Goal: Task Accomplishment & Management: Complete application form

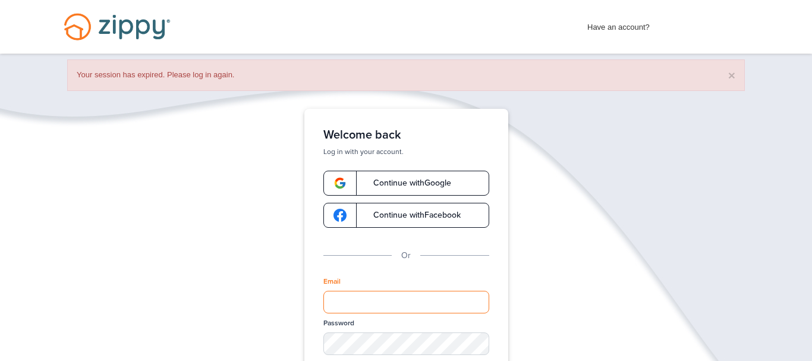
click at [362, 301] on input "Email" at bounding box center [406, 302] width 166 height 23
type input "**********"
click at [555, 271] on div "**********" at bounding box center [406, 311] width 812 height 405
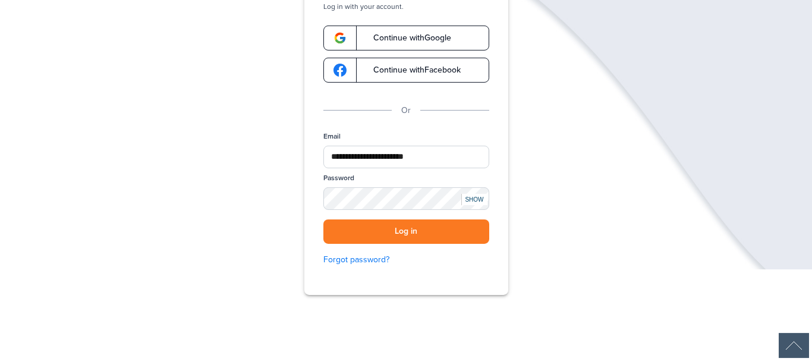
scroll to position [152, 0]
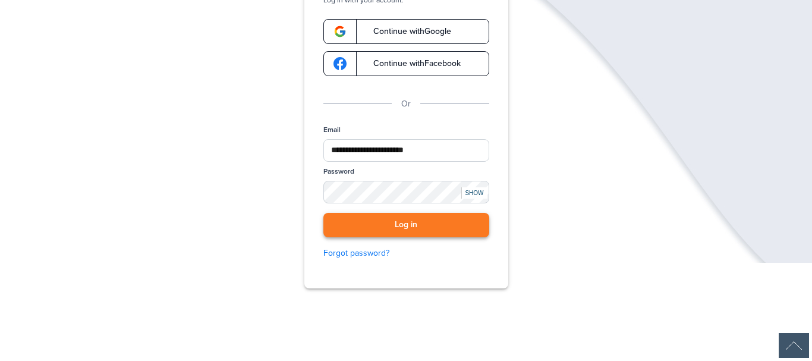
click at [397, 229] on button "Log in" at bounding box center [406, 225] width 166 height 24
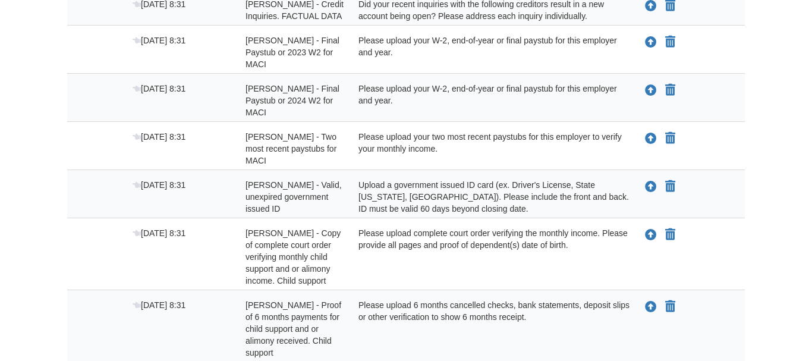
scroll to position [303, 0]
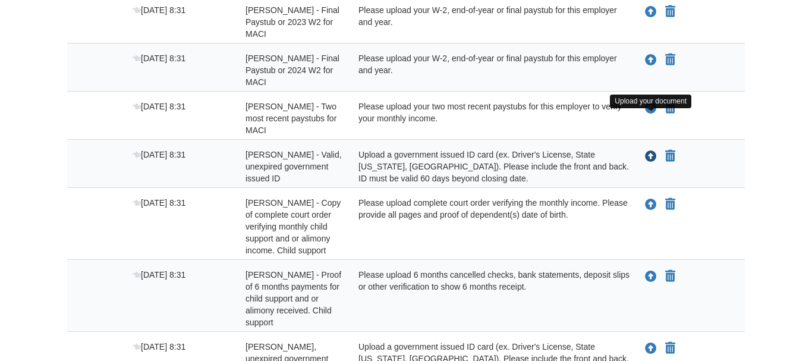
click at [653, 151] on icon "Upload Ivan Gray - Valid, unexpired government issued ID" at bounding box center [651, 157] width 12 height 12
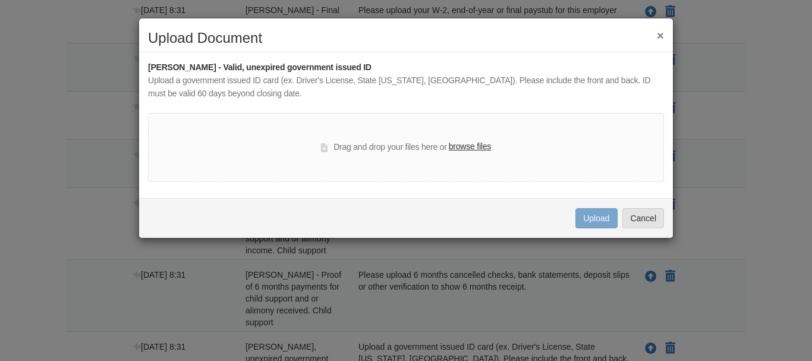
click at [472, 147] on label "browse files" at bounding box center [470, 146] width 42 height 13
click at [0, 0] on input "browse files" at bounding box center [0, 0] width 0 height 0
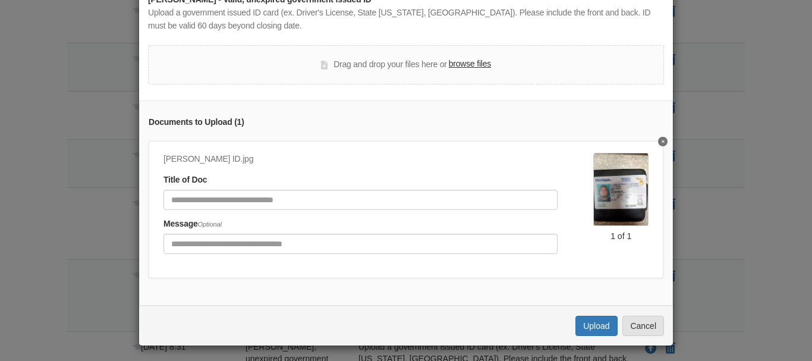
scroll to position [71, 0]
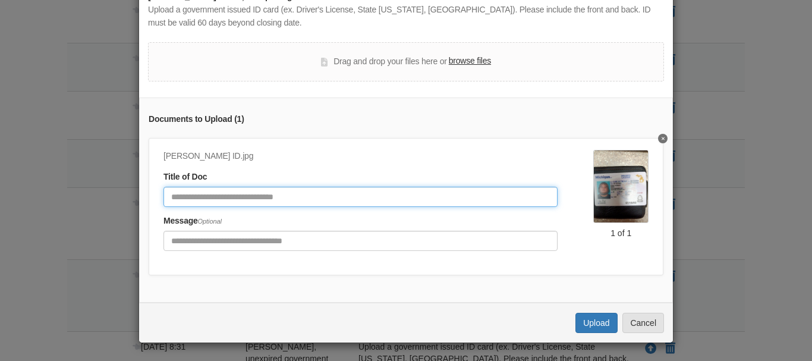
click at [295, 199] on input "Document Title" at bounding box center [360, 197] width 394 height 20
type input "**********"
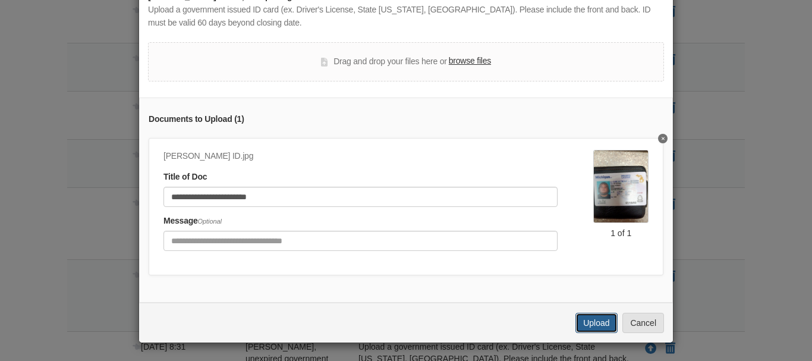
click at [596, 321] on button "Upload" at bounding box center [597, 323] width 42 height 20
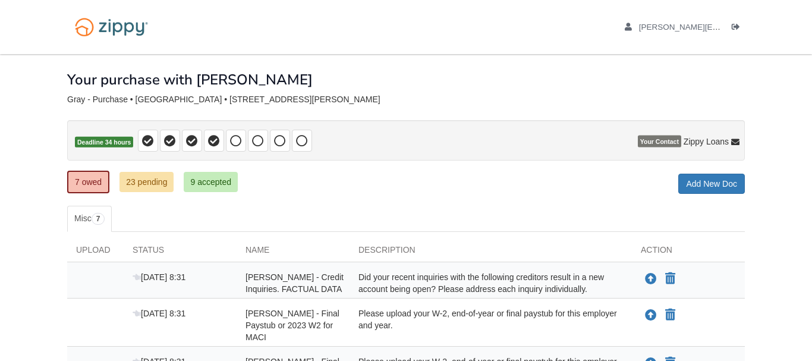
scroll to position [303, 0]
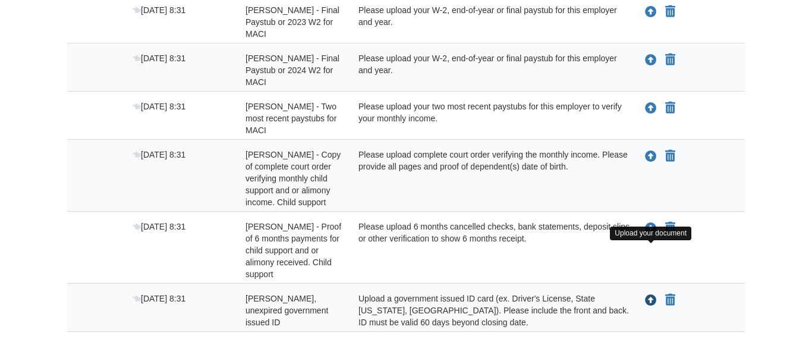
click at [655, 295] on icon "Upload Rachel Smith - Valid, unexpired government issued ID" at bounding box center [651, 301] width 12 height 12
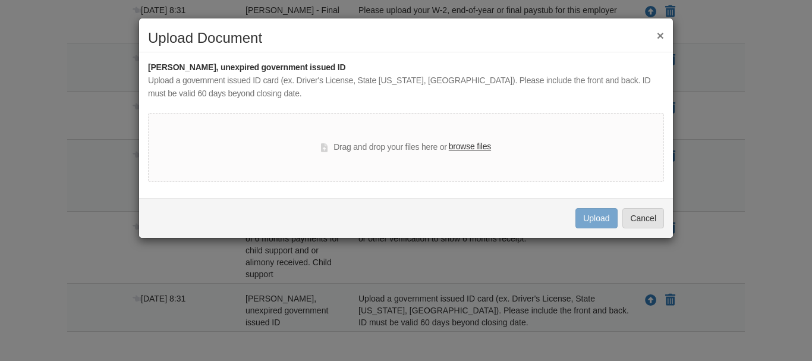
click at [473, 142] on label "browse files" at bounding box center [470, 146] width 42 height 13
click at [0, 0] on input "browse files" at bounding box center [0, 0] width 0 height 0
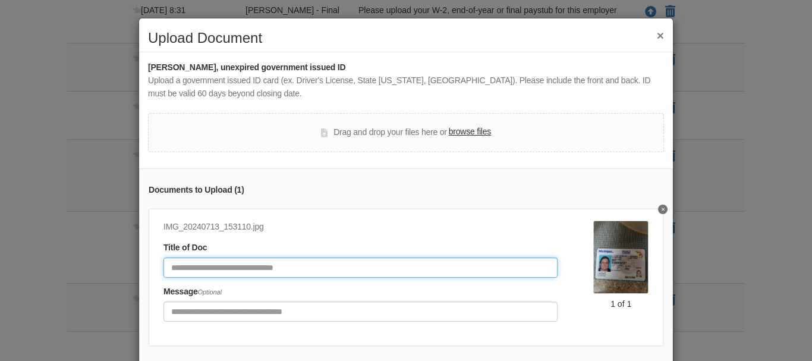
click at [286, 266] on input "Document Title" at bounding box center [360, 267] width 394 height 20
type input "**********"
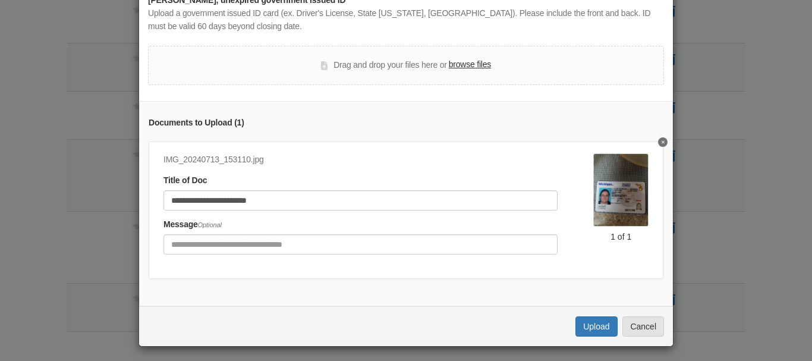
scroll to position [71, 0]
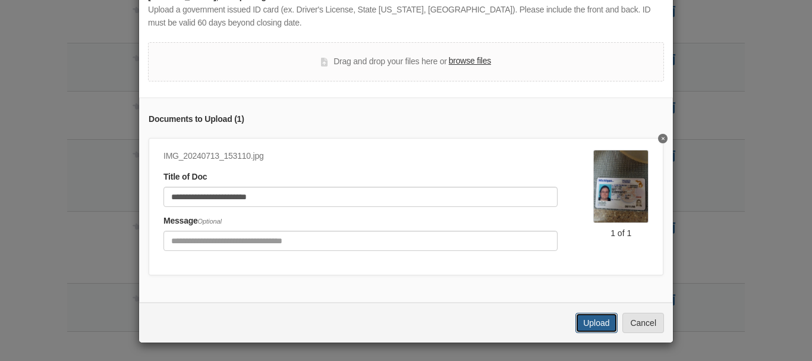
click at [601, 323] on button "Upload" at bounding box center [597, 323] width 42 height 20
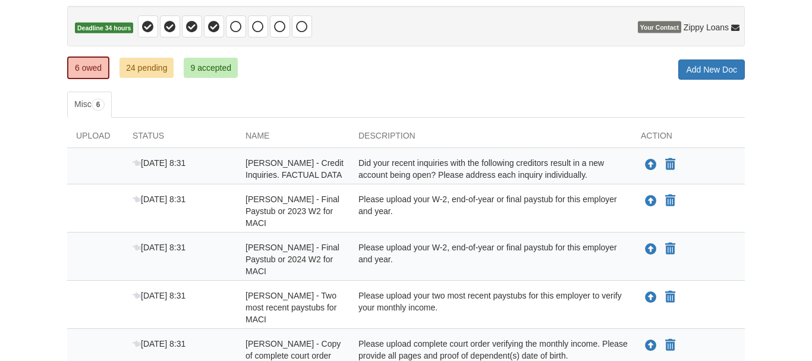
scroll to position [96, 0]
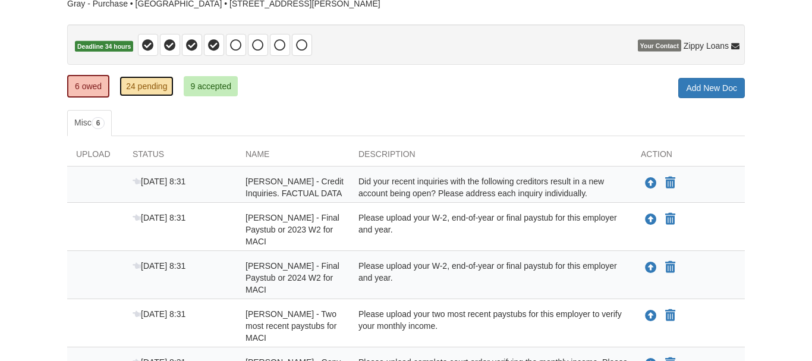
click at [169, 88] on link "24 pending" at bounding box center [147, 86] width 54 height 20
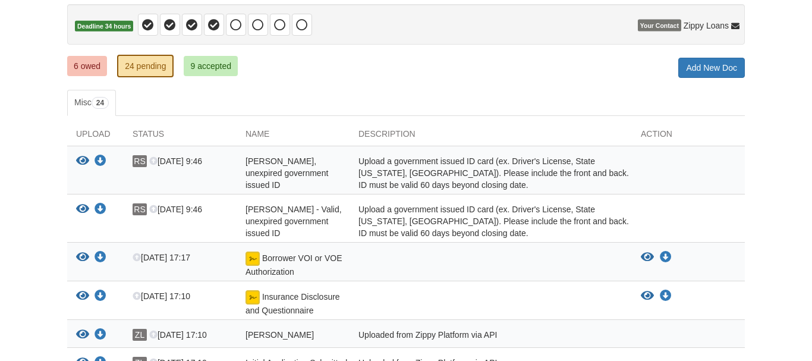
scroll to position [118, 0]
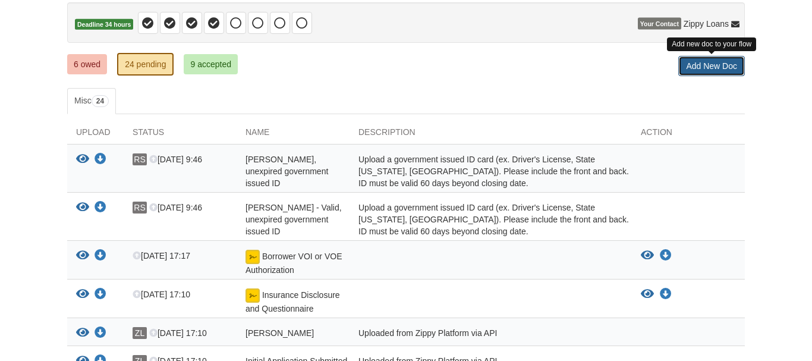
click at [703, 66] on link "Add New Doc" at bounding box center [711, 66] width 67 height 20
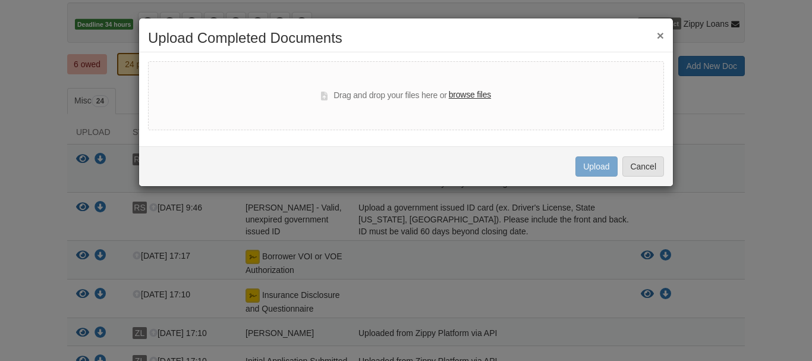
click at [613, 84] on div "Drag and drop your files here or browse files" at bounding box center [406, 95] width 516 height 69
click at [472, 96] on label "browse files" at bounding box center [470, 95] width 42 height 13
click at [0, 0] on input "browse files" at bounding box center [0, 0] width 0 height 0
select select "****"
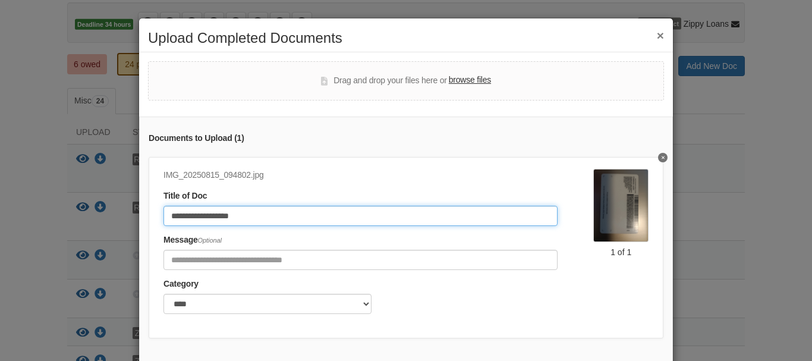
drag, startPoint x: 393, startPoint y: 218, endPoint x: 125, endPoint y: 212, distance: 268.2
click at [163, 212] on input "**********" at bounding box center [360, 216] width 394 height 20
type input "**********"
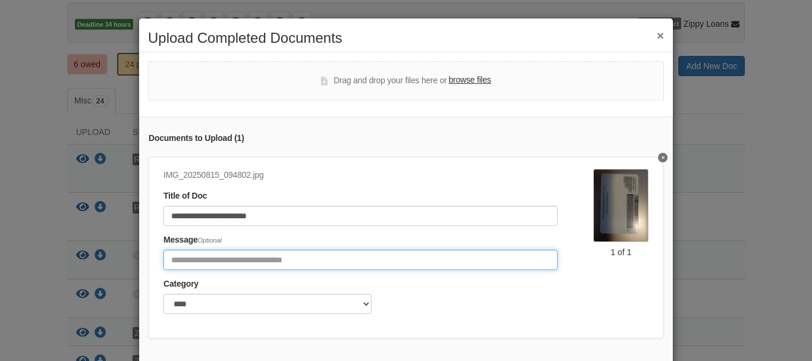
click at [228, 268] on input "Include any comments on this document" at bounding box center [360, 260] width 394 height 20
type input "**********"
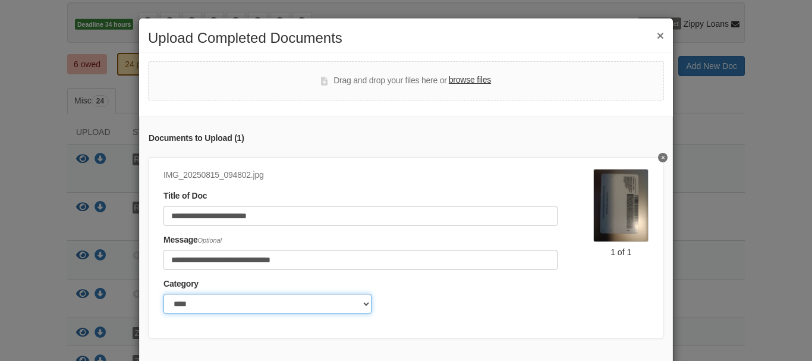
click at [163, 294] on select "******* ****" at bounding box center [267, 304] width 208 height 20
click at [537, 312] on div "Category ******* ****" at bounding box center [360, 296] width 394 height 36
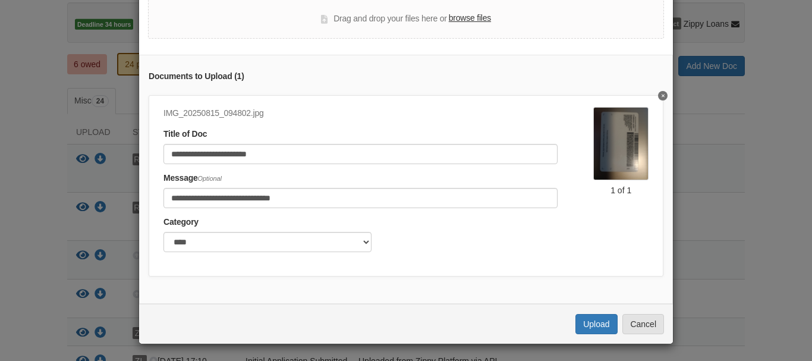
scroll to position [63, 0]
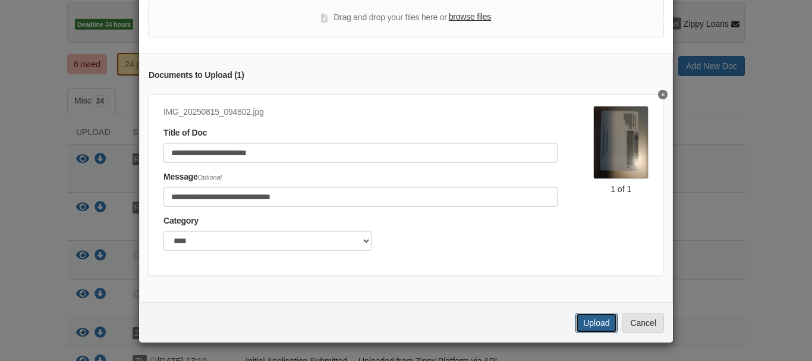
click at [598, 323] on button "Upload" at bounding box center [597, 323] width 42 height 20
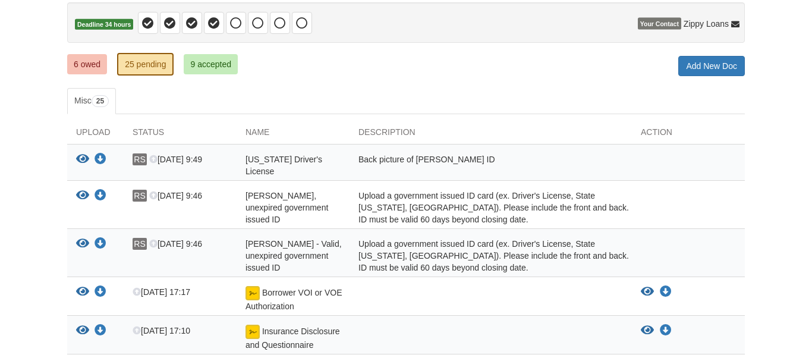
scroll to position [118, 0]
click at [91, 67] on link "6 owed" at bounding box center [87, 64] width 40 height 20
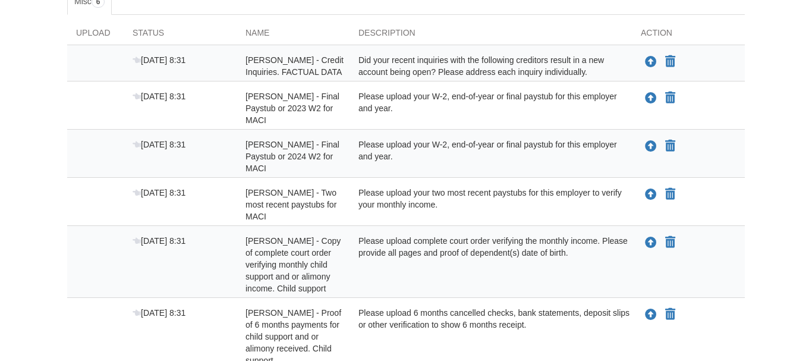
scroll to position [218, 0]
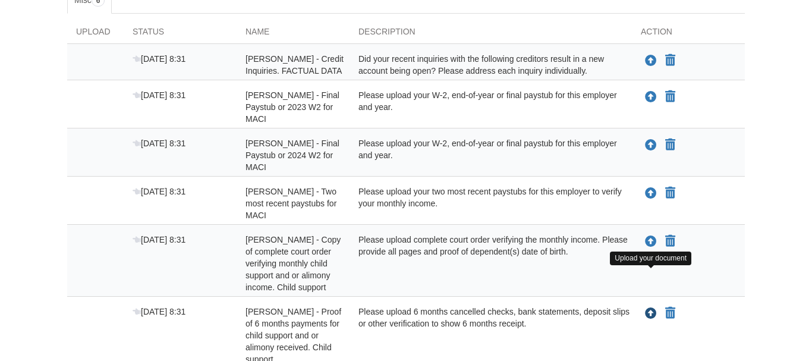
click at [651, 308] on icon "Upload Rachel Smith - Proof of 6 months payments for child support and or alimo…" at bounding box center [651, 314] width 12 height 12
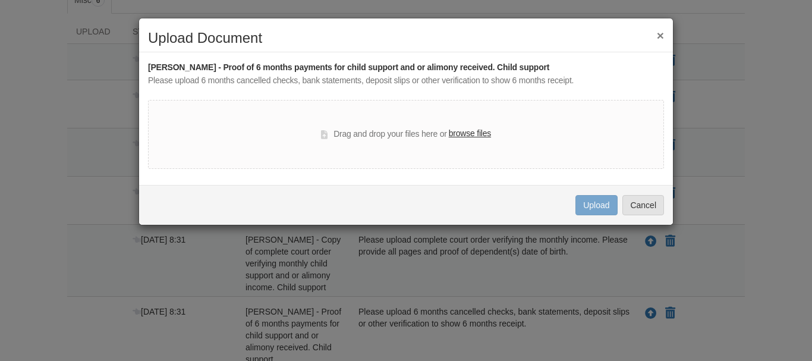
click at [476, 136] on label "browse files" at bounding box center [470, 133] width 42 height 13
click at [0, 0] on input "browse files" at bounding box center [0, 0] width 0 height 0
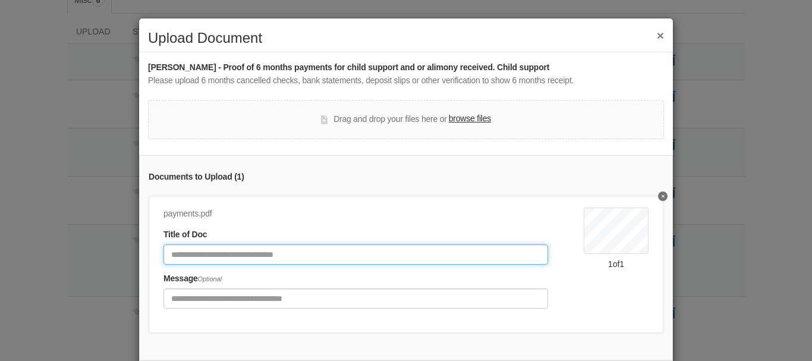
click at [325, 262] on input "Document Title" at bounding box center [355, 254] width 385 height 20
type input "**********"
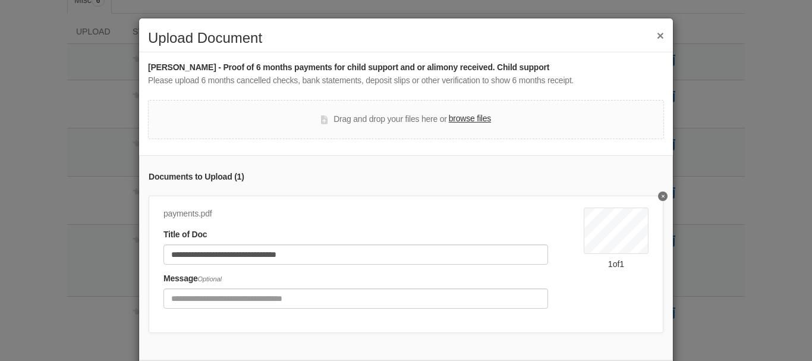
scroll to position [58, 0]
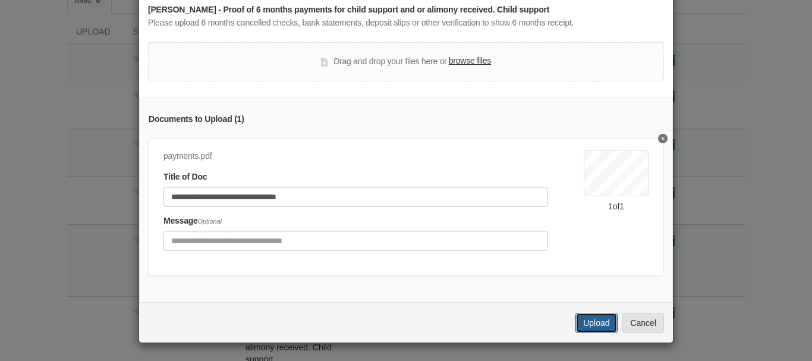
click at [593, 323] on button "Upload" at bounding box center [597, 323] width 42 height 20
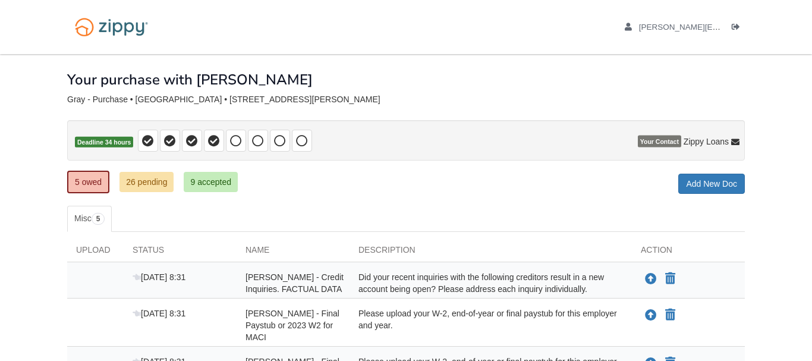
scroll to position [214, 0]
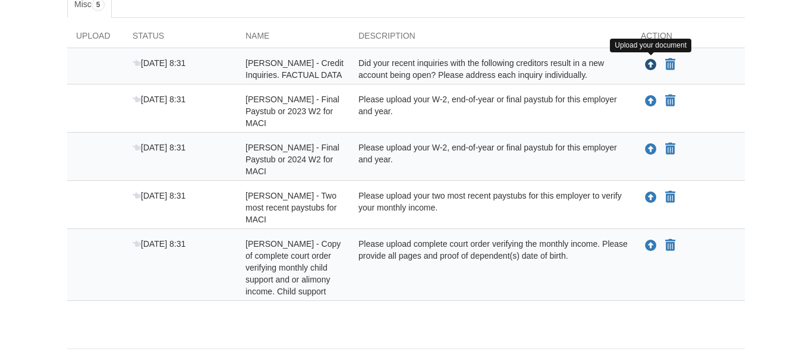
click at [656, 62] on icon "Upload Ivan Gray - Credit Inquiries. FACTUAL DATA" at bounding box center [651, 65] width 12 height 12
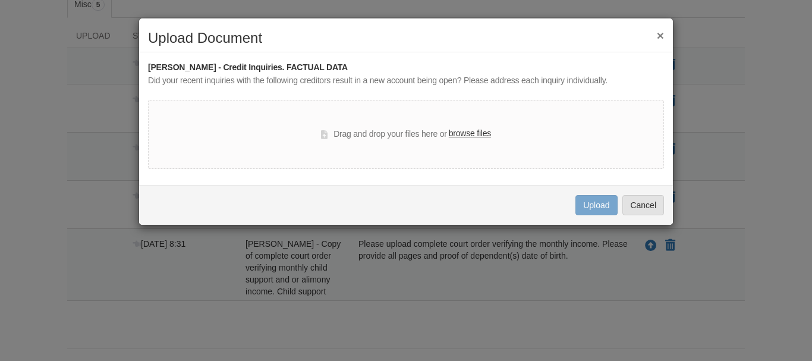
click at [663, 40] on button "×" at bounding box center [660, 35] width 7 height 12
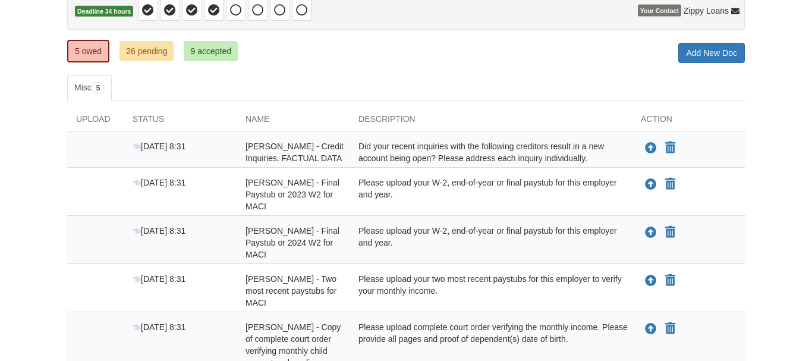
scroll to position [130, 0]
click at [770, 127] on body "rachel.smith95@yahoo.com Logout ×" at bounding box center [406, 175] width 812 height 611
click at [207, 59] on link "9 accepted" at bounding box center [211, 52] width 54 height 20
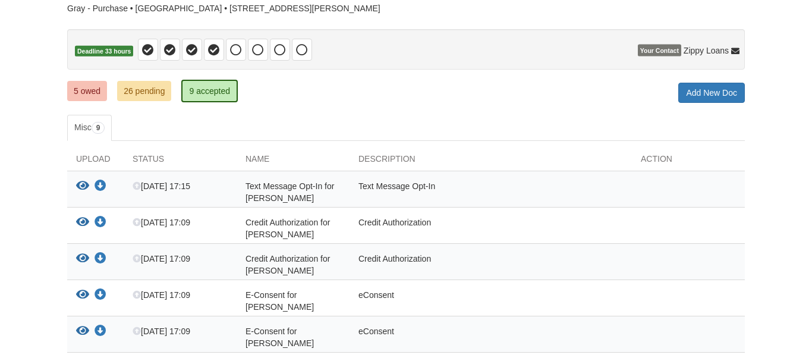
scroll to position [90, 0]
click at [145, 100] on link "26 pending" at bounding box center [144, 92] width 54 height 20
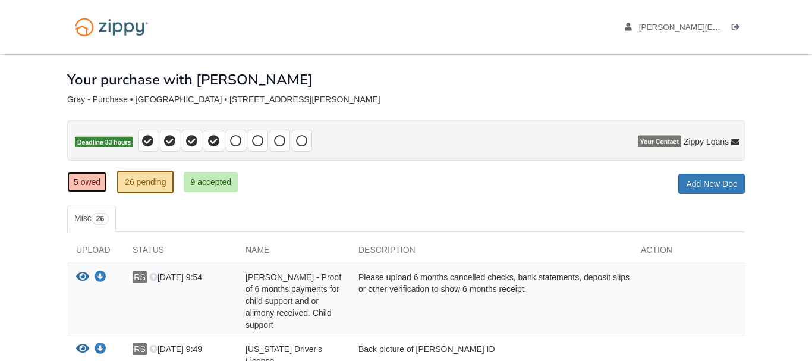
click at [84, 178] on link "5 owed" at bounding box center [87, 182] width 40 height 20
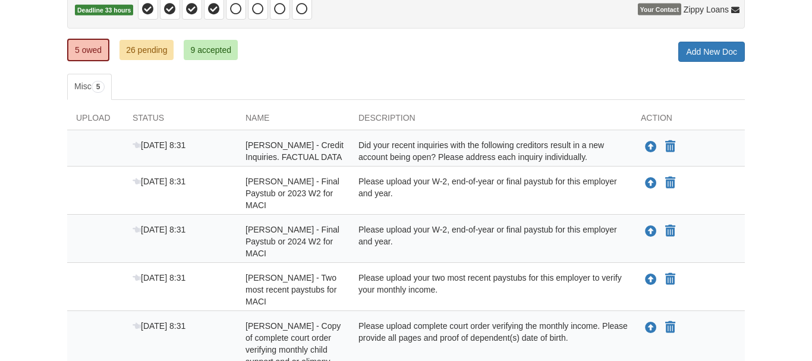
scroll to position [131, 0]
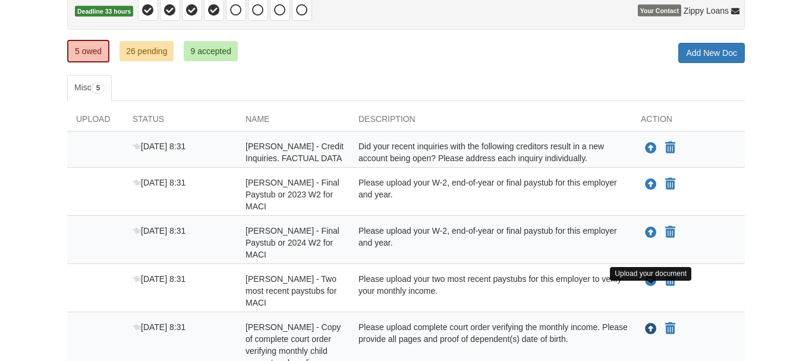
click at [649, 323] on icon "Upload Rachel Smith - Copy of complete court order verifying monthly child supp…" at bounding box center [651, 329] width 12 height 12
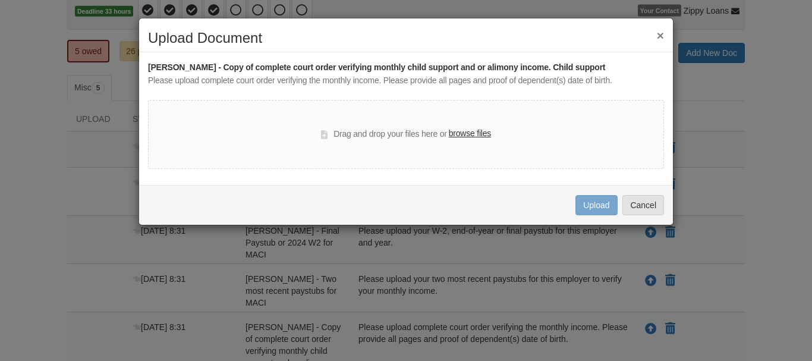
click at [466, 128] on label "browse files" at bounding box center [470, 133] width 42 height 13
click at [0, 0] on input "browse files" at bounding box center [0, 0] width 0 height 0
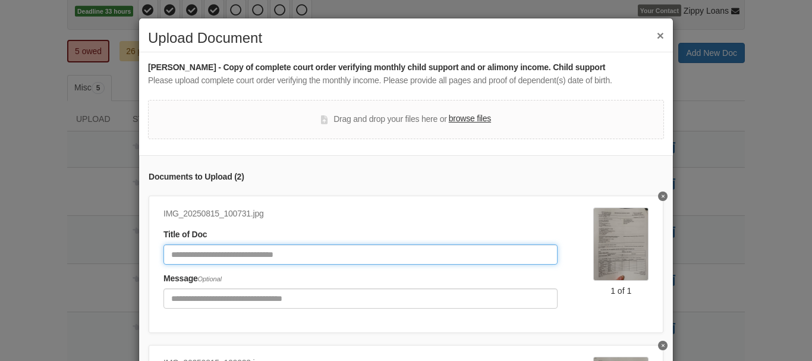
click at [326, 254] on input "Document Title" at bounding box center [360, 254] width 394 height 20
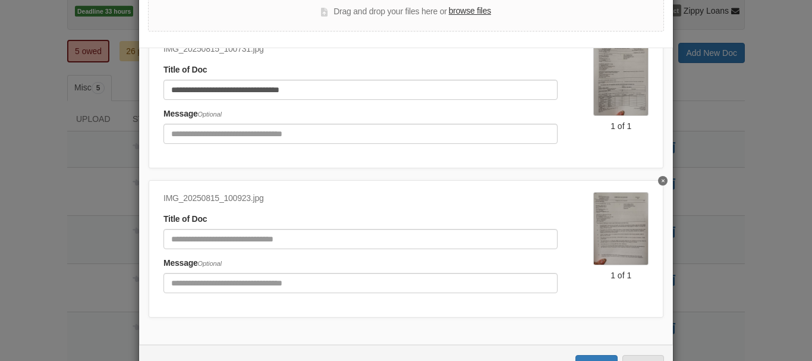
scroll to position [109, 0]
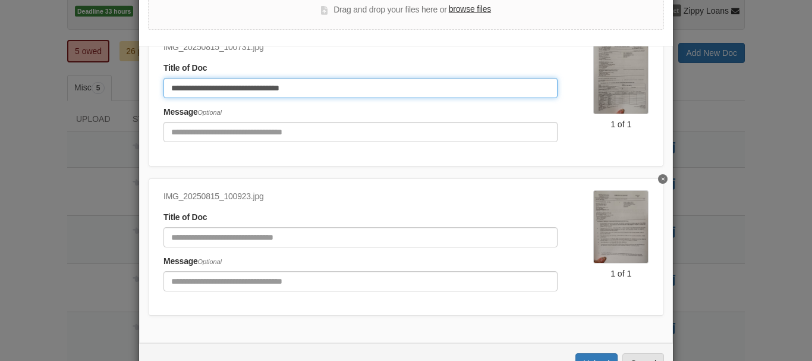
drag, startPoint x: 310, startPoint y: 93, endPoint x: 244, endPoint y: 95, distance: 66.0
click at [244, 95] on input "**********" at bounding box center [360, 88] width 394 height 20
type input "**********"
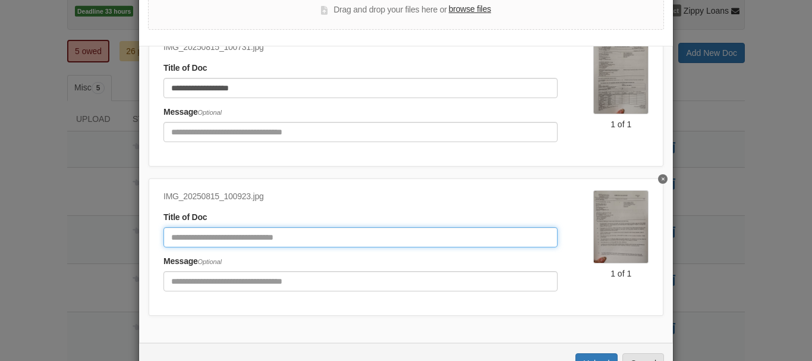
click at [251, 244] on input "Document Title" at bounding box center [360, 237] width 394 height 20
type input "**********"
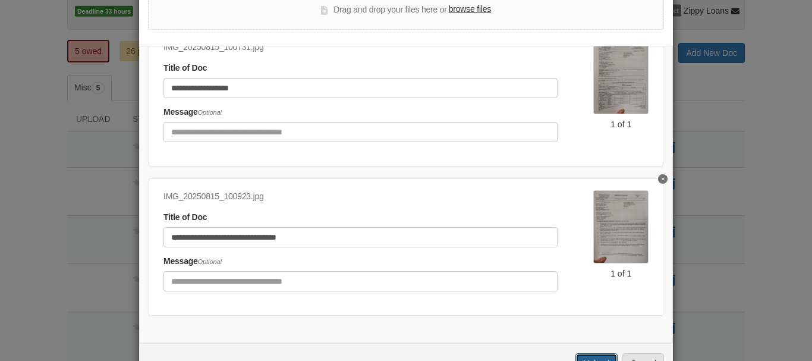
click at [595, 358] on button "Upload" at bounding box center [597, 363] width 42 height 20
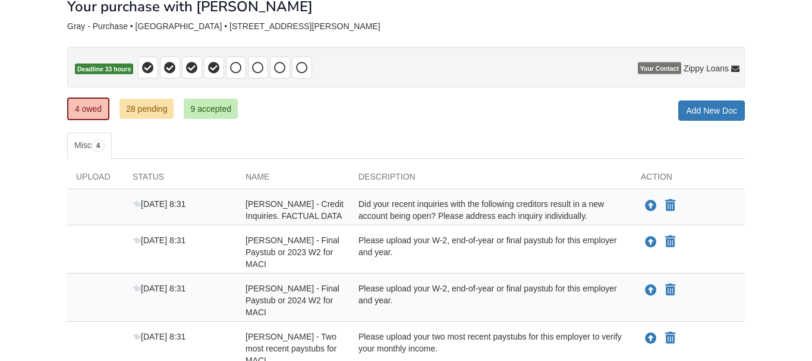
scroll to position [69, 0]
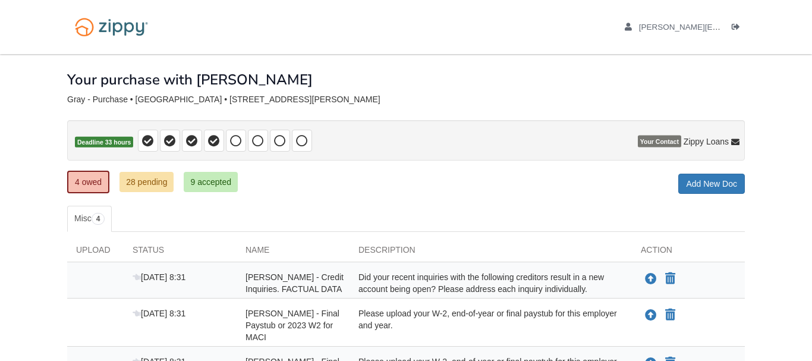
scroll to position [69, 0]
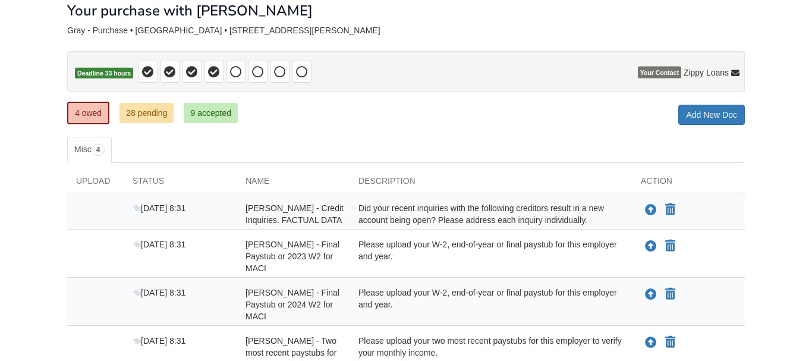
scroll to position [69, 0]
click at [652, 212] on icon "Upload Ivan Gray - Credit Inquiries. FACTUAL DATA" at bounding box center [651, 211] width 12 height 12
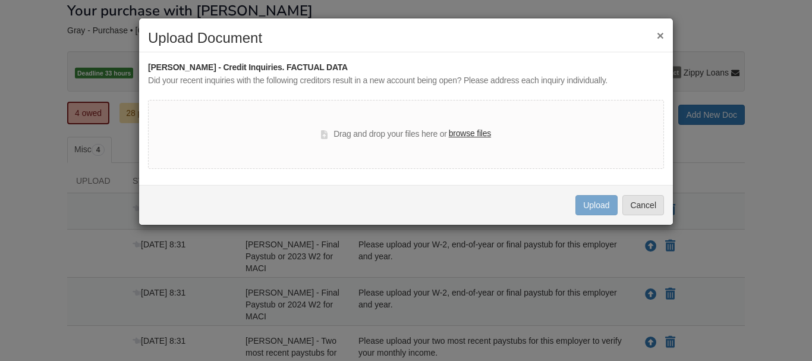
click at [662, 29] on button "×" at bounding box center [660, 35] width 7 height 12
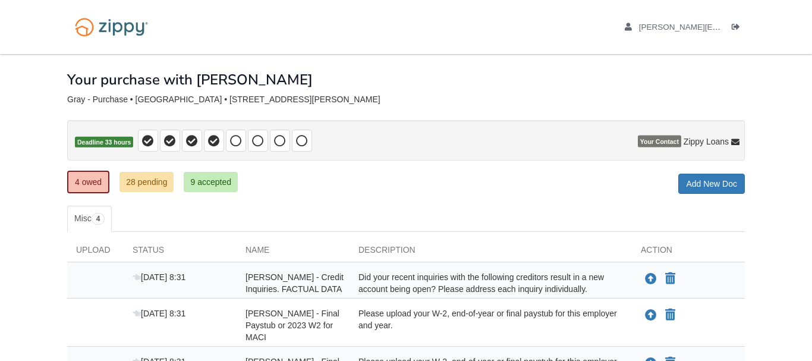
scroll to position [69, 0]
